Goal: Task Accomplishment & Management: Manage account settings

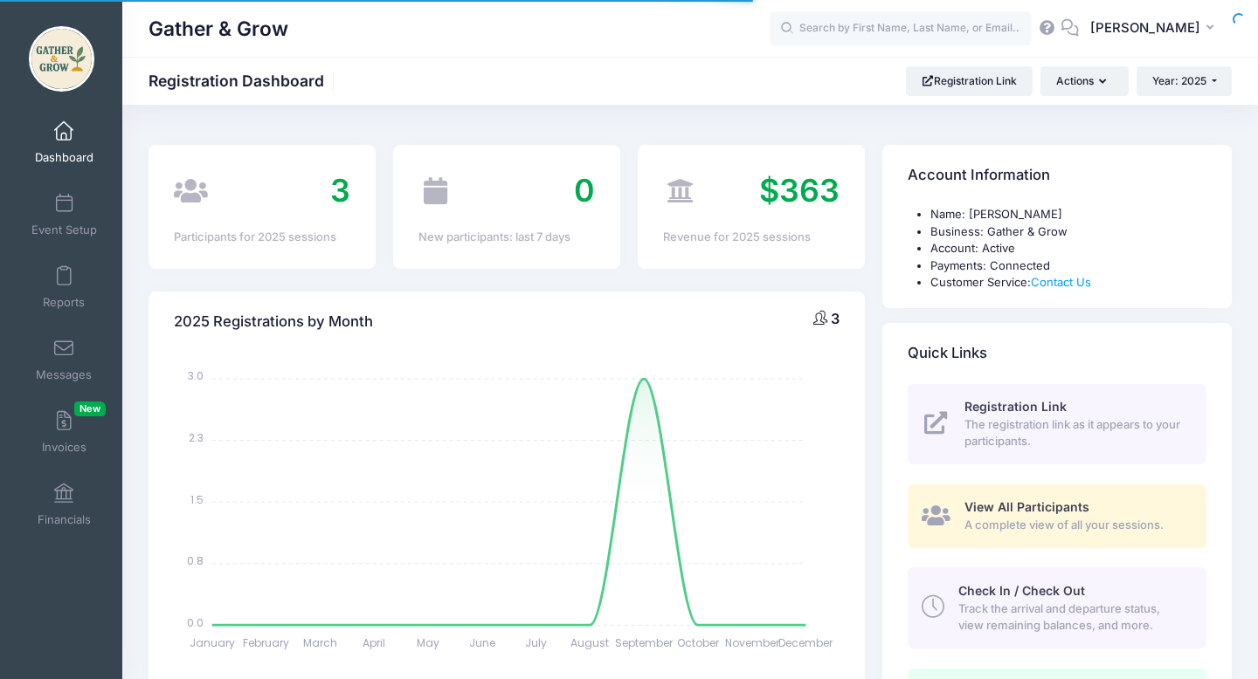
select select
click at [68, 453] on span "Invoices New" at bounding box center [64, 447] width 45 height 15
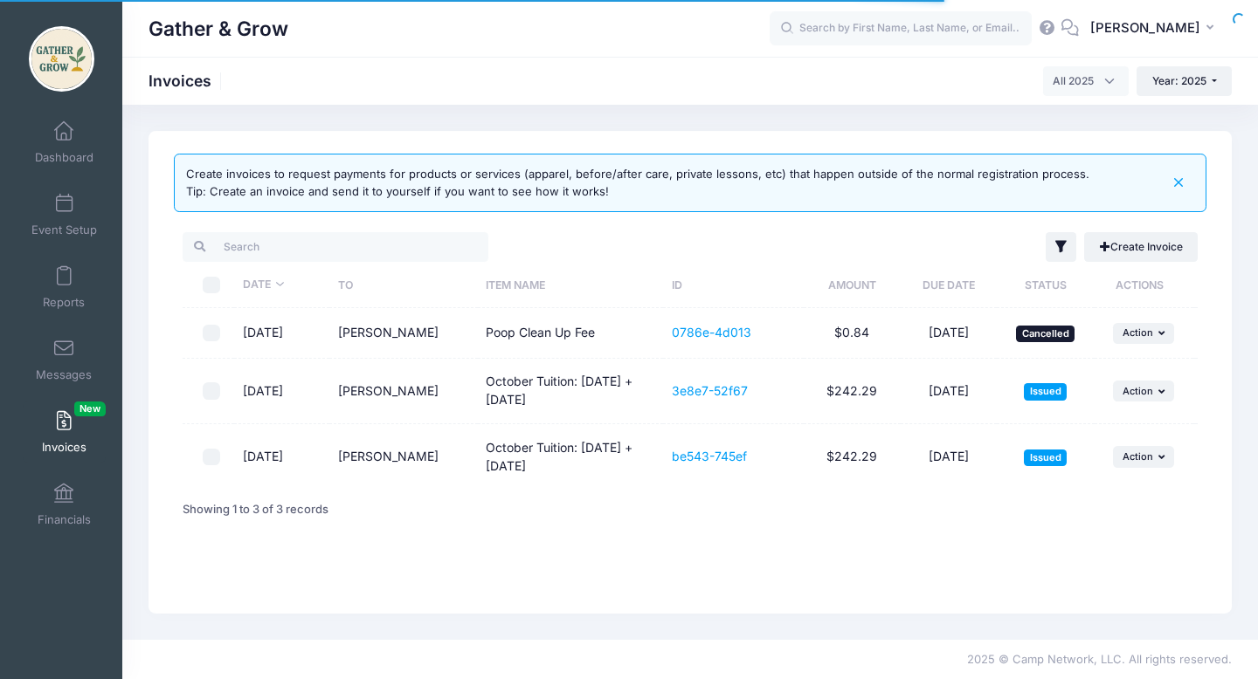
select select
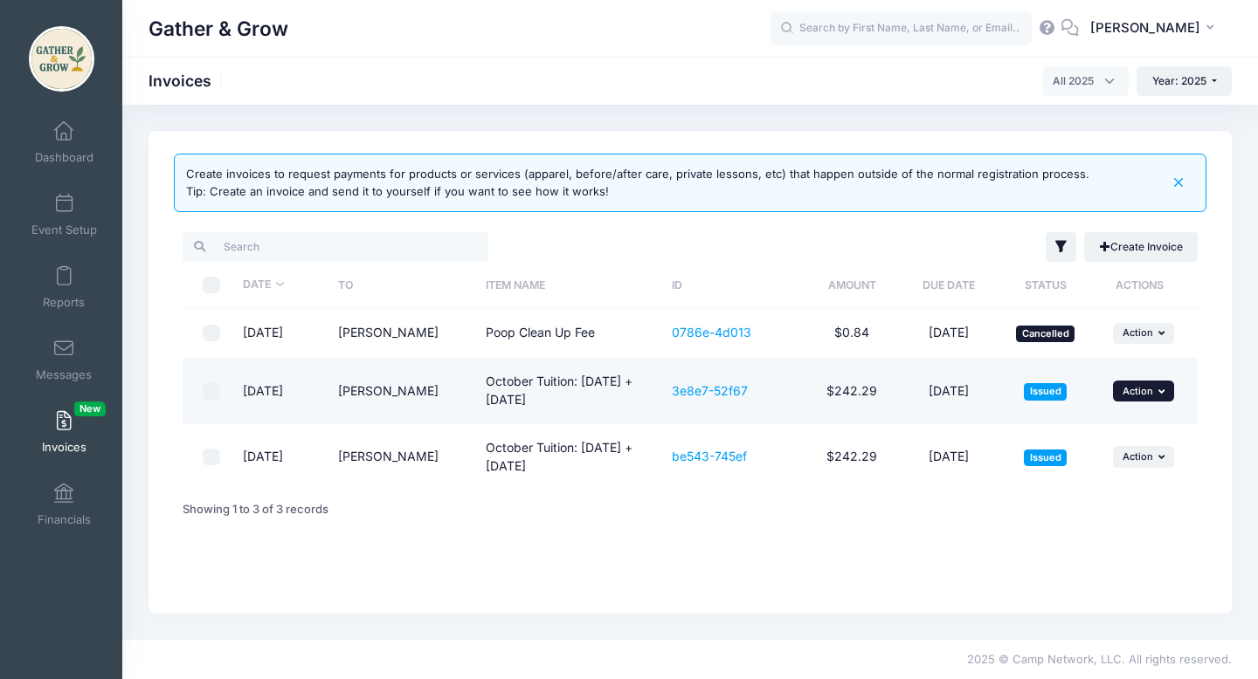
click at [1154, 390] on button "... Action" at bounding box center [1143, 391] width 61 height 21
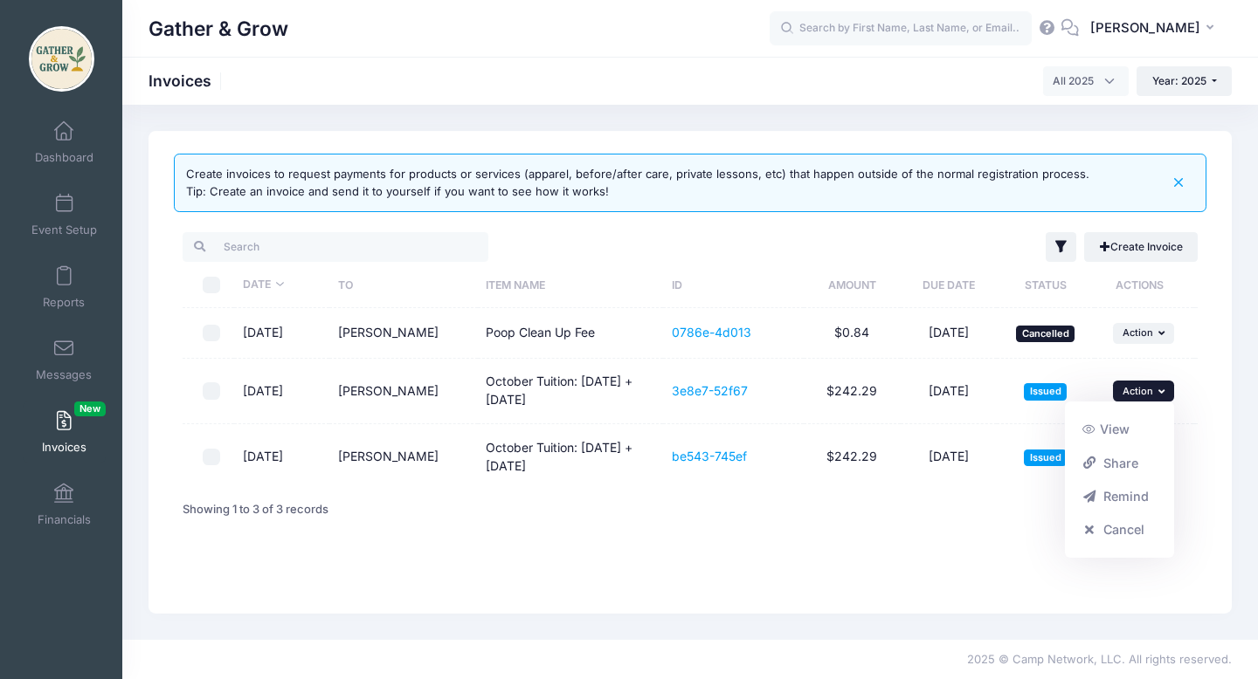
click at [976, 560] on div "Create invoices to request payments for products or services (apparel, before/a…" at bounding box center [689, 372] width 1083 height 483
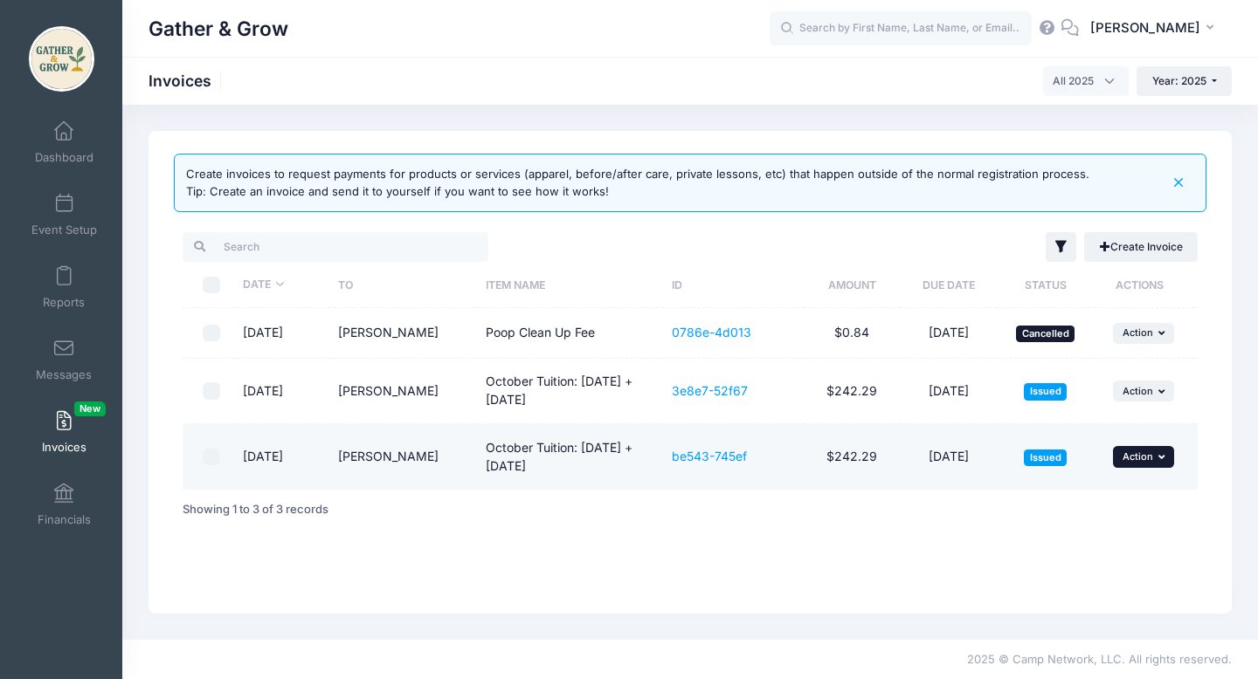
click at [1143, 461] on span "Action" at bounding box center [1137, 457] width 31 height 12
click at [1120, 565] on link "Remind" at bounding box center [1119, 563] width 93 height 33
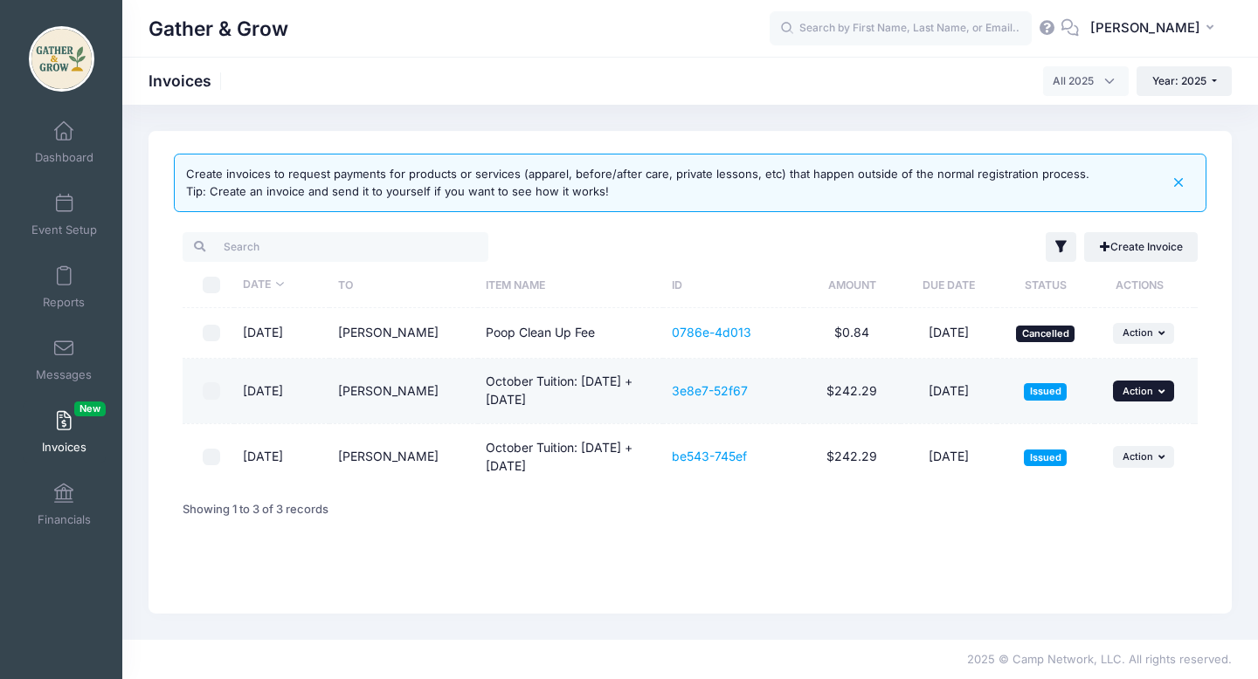
click at [1155, 392] on button "... Action" at bounding box center [1143, 391] width 61 height 21
click at [1114, 490] on link "Remind" at bounding box center [1119, 496] width 93 height 33
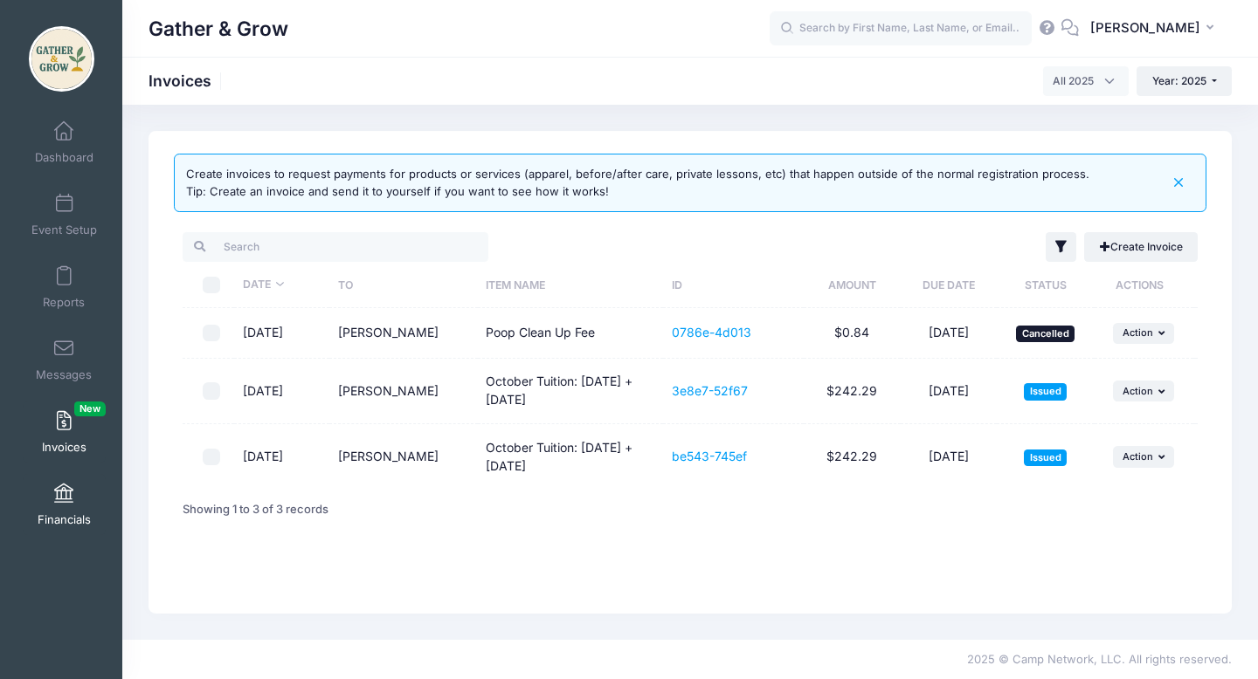
click at [79, 511] on link "Financials" at bounding box center [64, 504] width 83 height 61
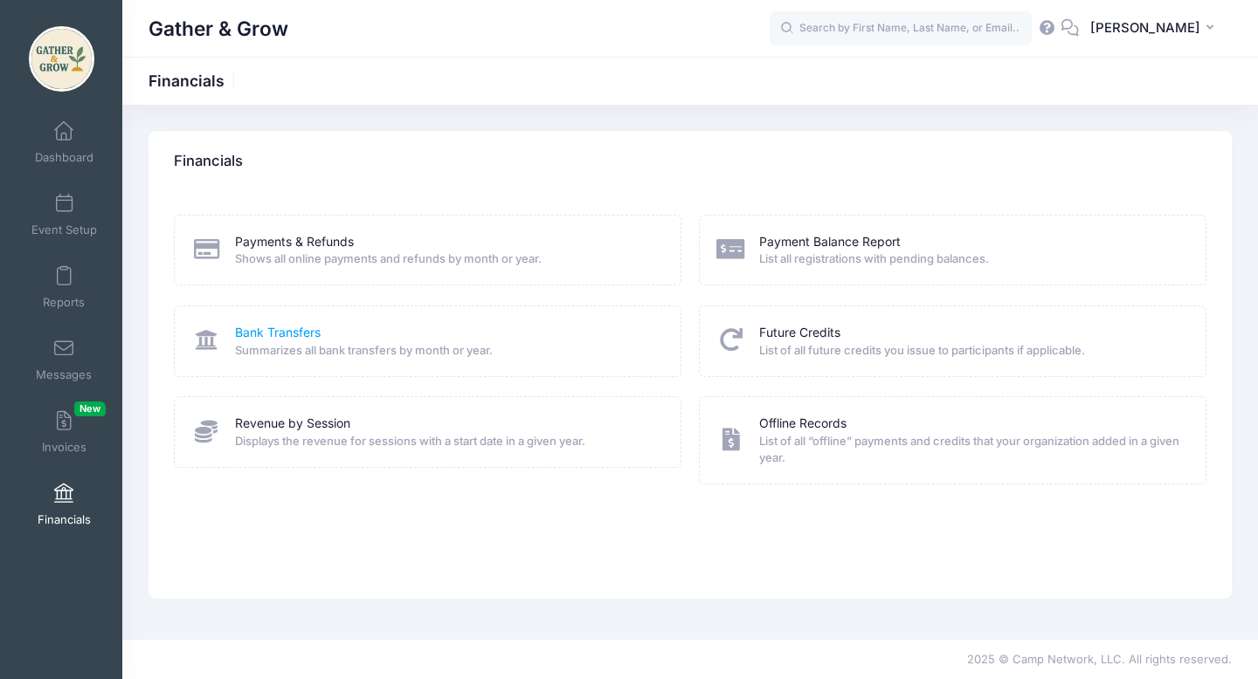
click at [252, 330] on link "Bank Transfers" at bounding box center [278, 333] width 86 height 18
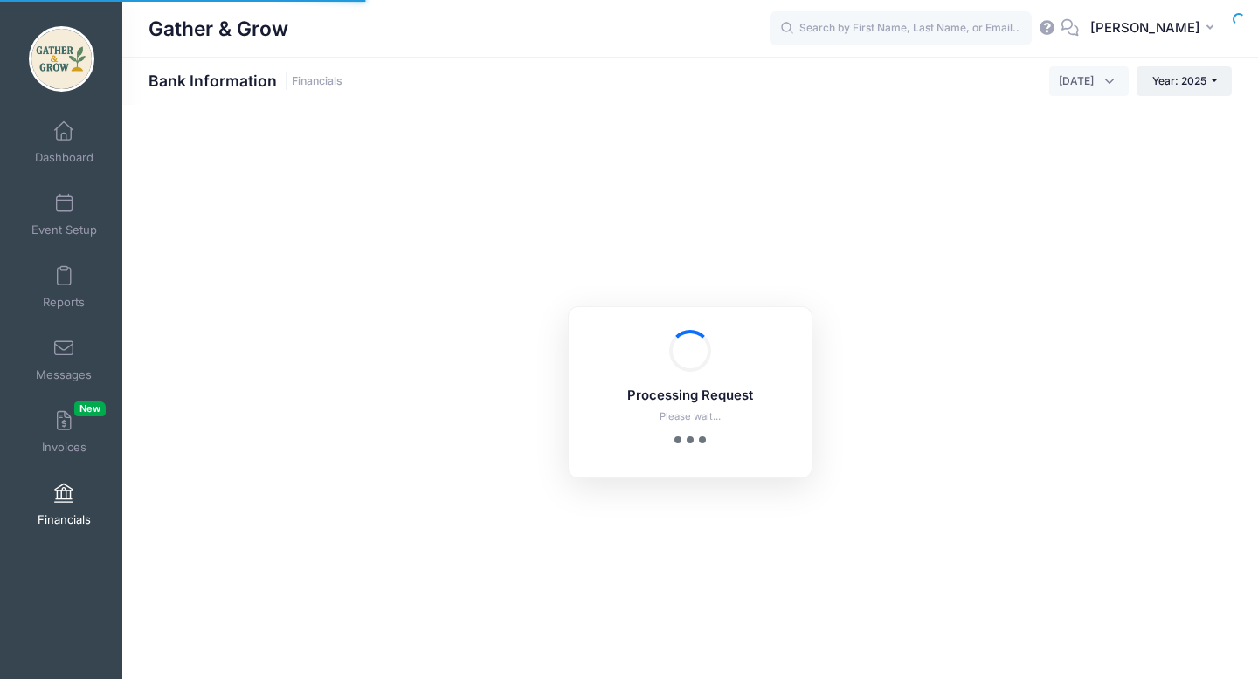
select select "10"
